Goal: Navigation & Orientation: Find specific page/section

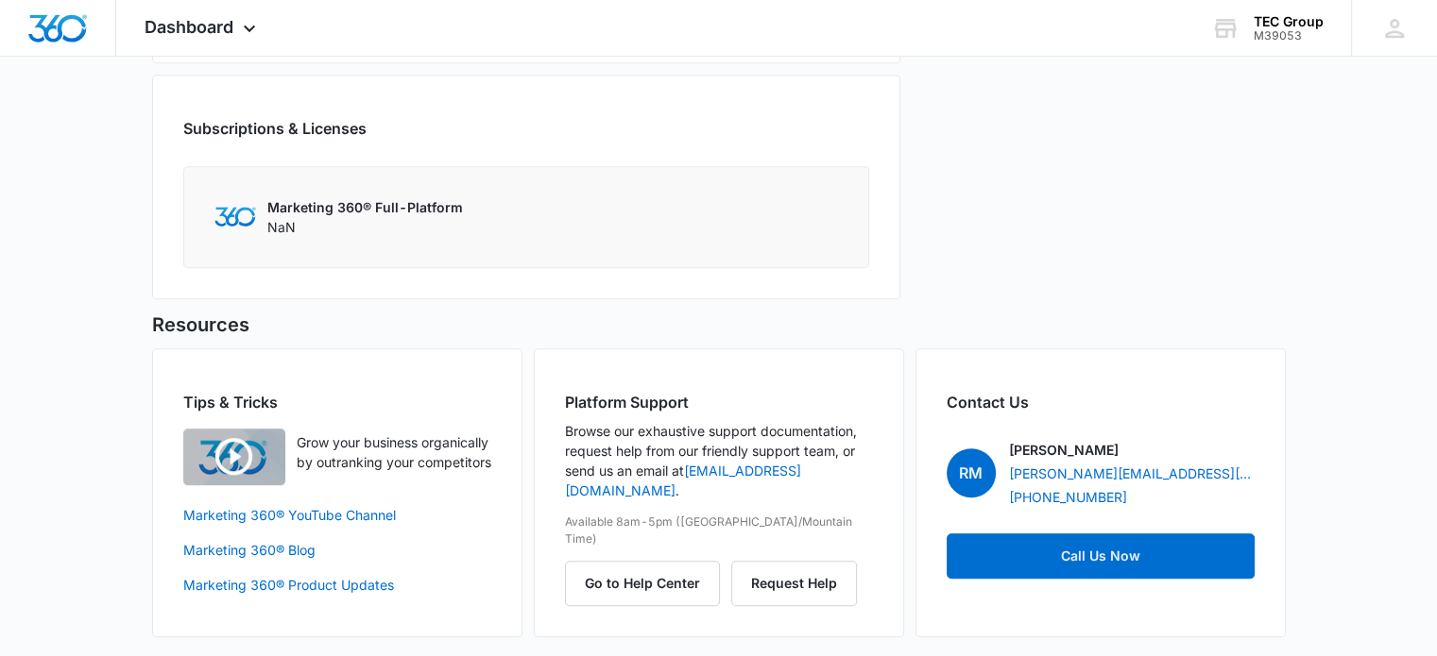
scroll to position [638, 0]
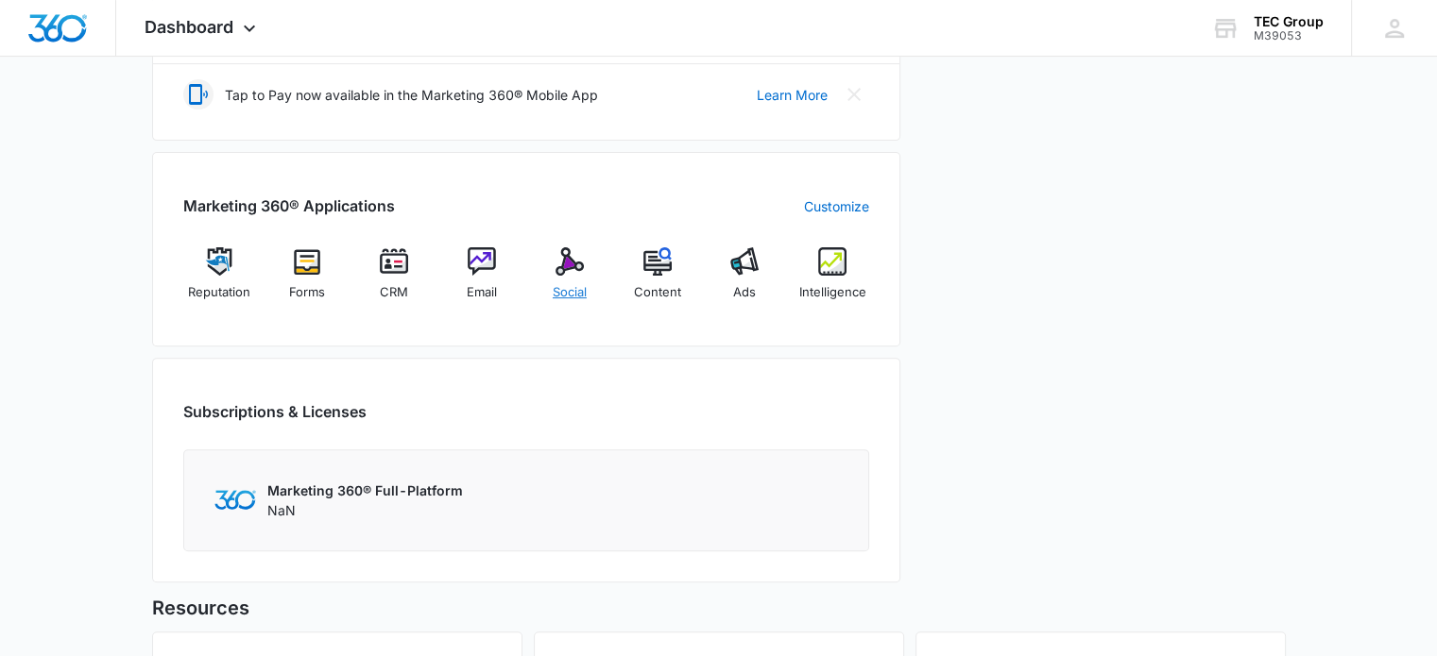
click at [579, 268] on img at bounding box center [569, 261] width 28 height 28
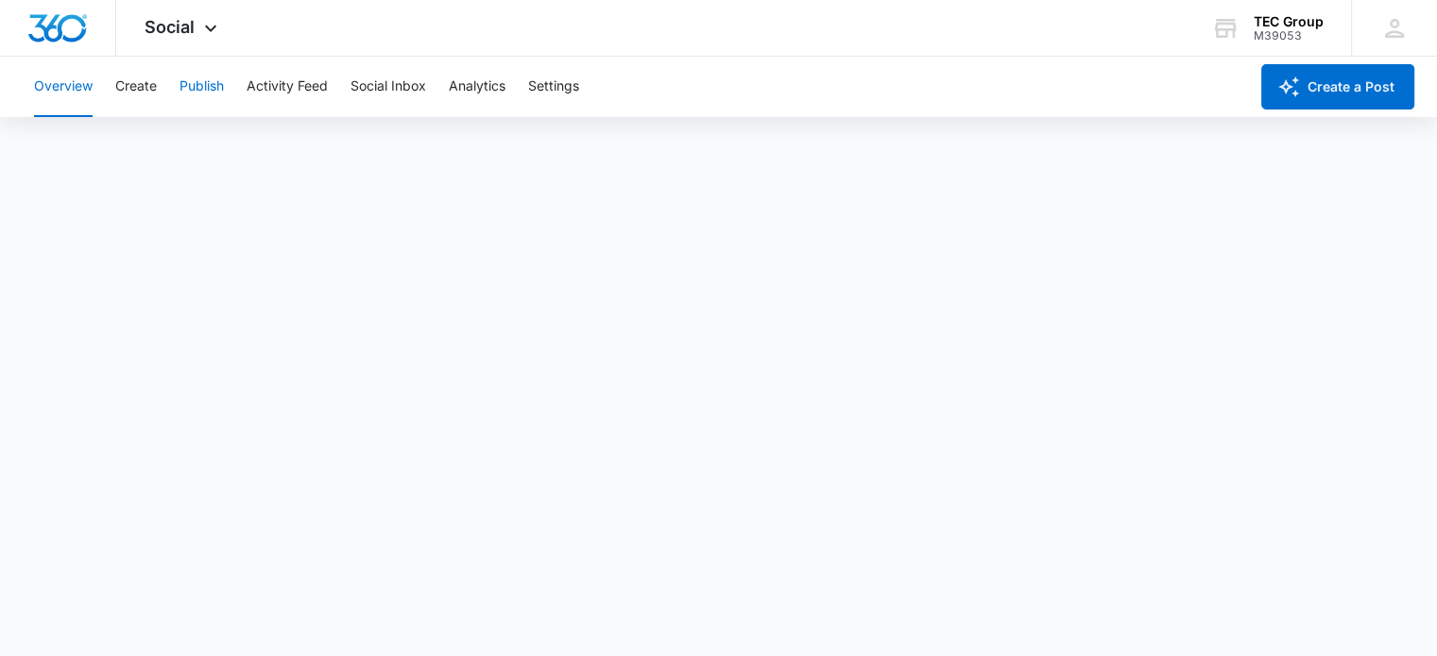
click at [207, 84] on button "Publish" at bounding box center [201, 87] width 44 height 60
drag, startPoint x: 83, startPoint y: 23, endPoint x: 102, endPoint y: 26, distance: 19.1
click at [82, 23] on img "Dashboard" at bounding box center [57, 28] width 60 height 28
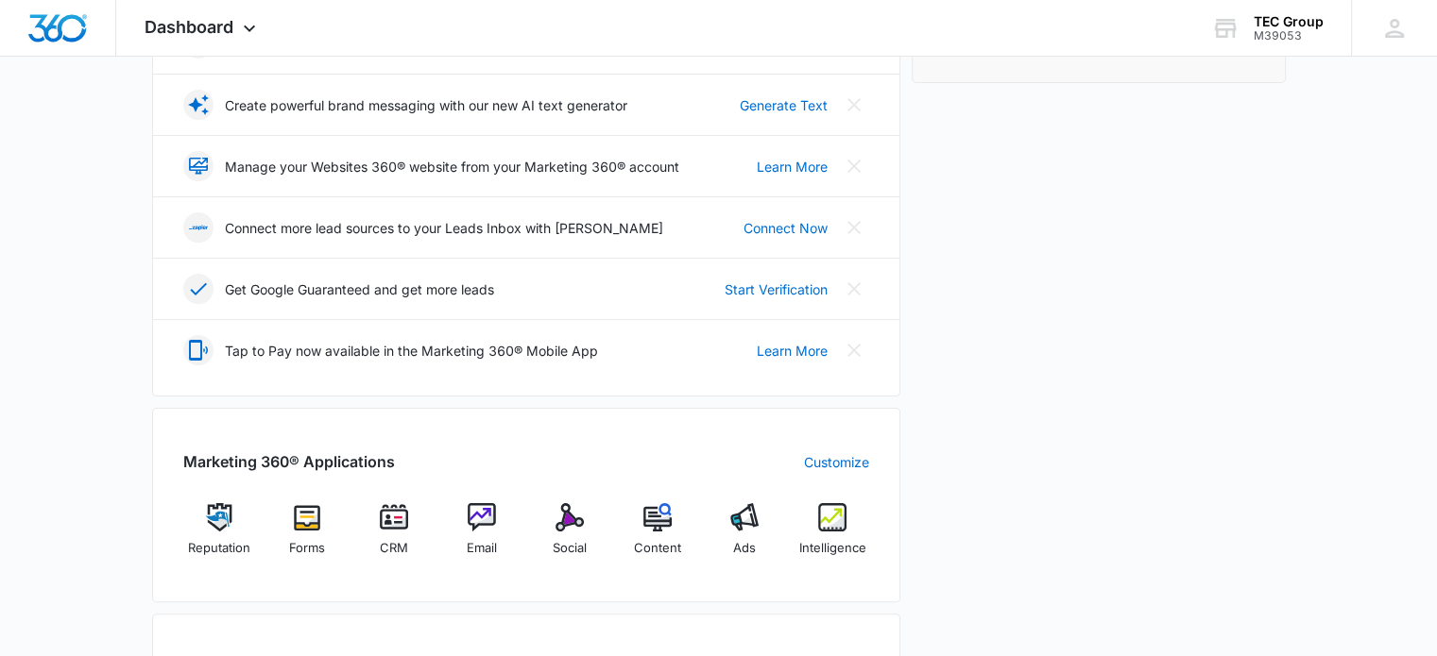
scroll to position [472, 0]
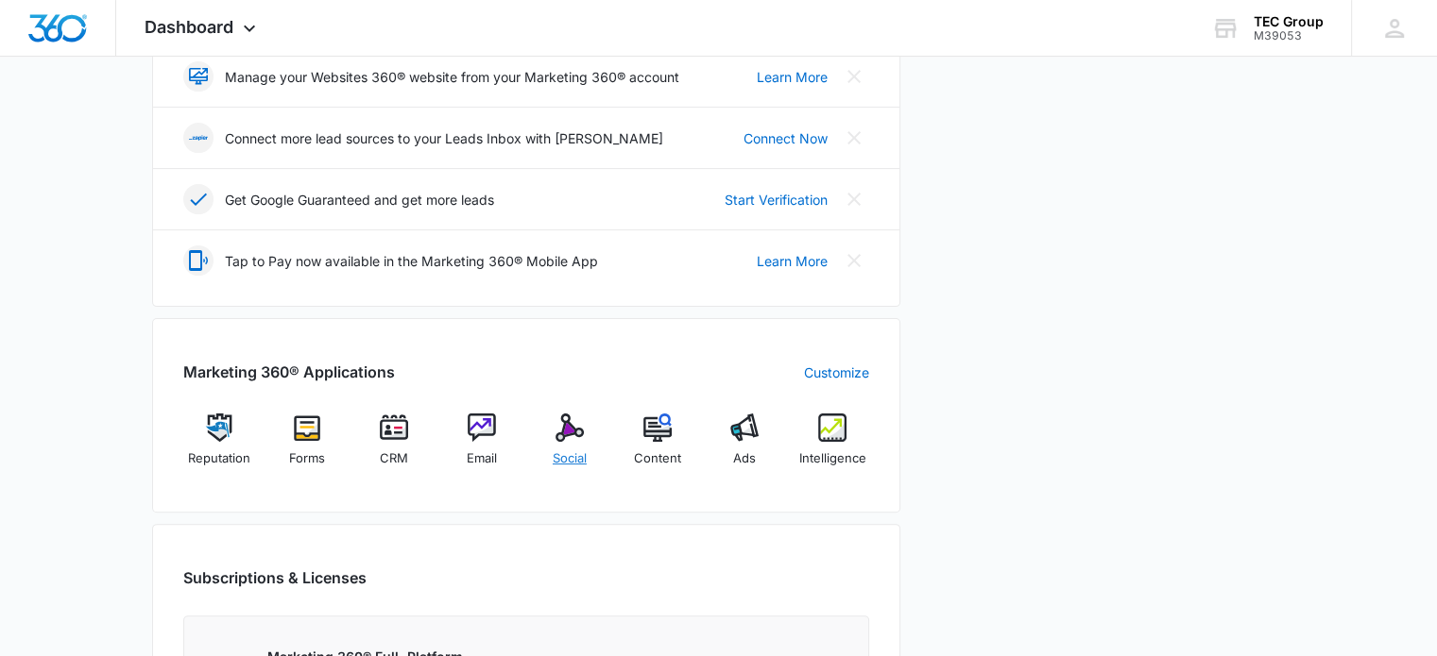
click at [567, 425] on img at bounding box center [569, 428] width 28 height 28
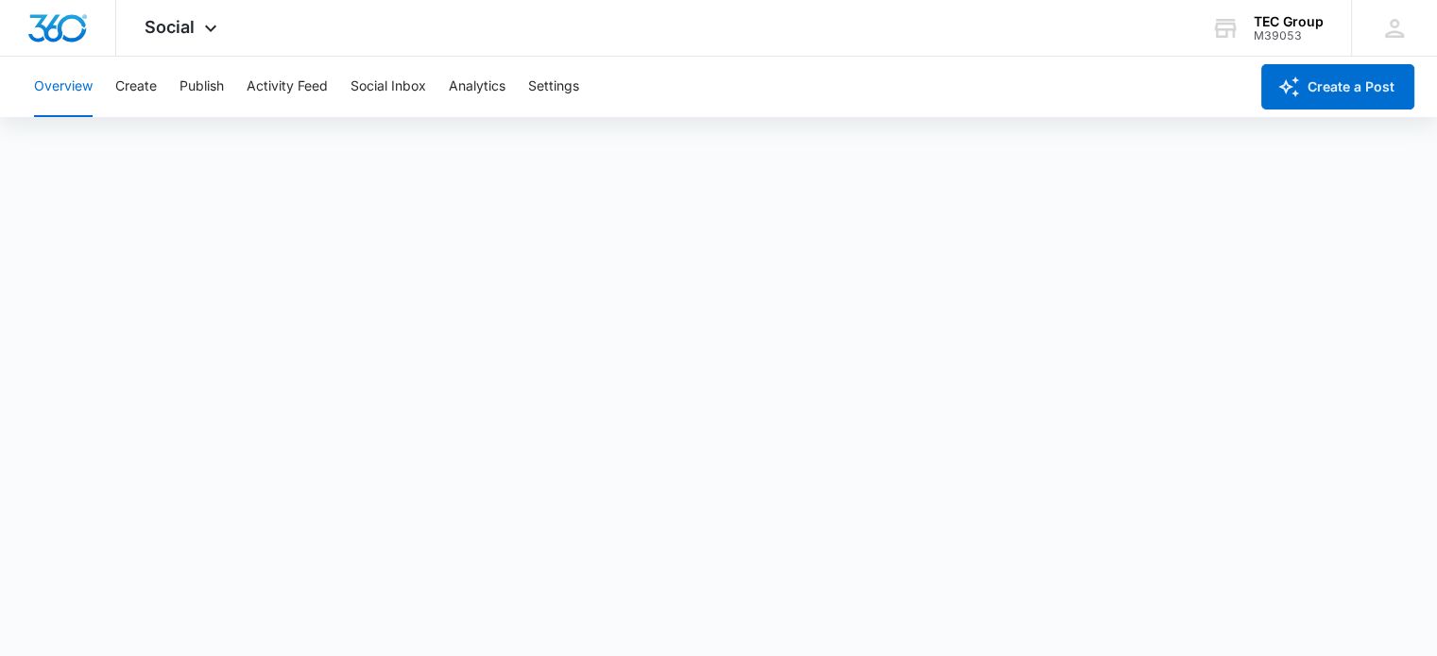
scroll to position [5, 0]
